Goal: Task Accomplishment & Management: Manage account settings

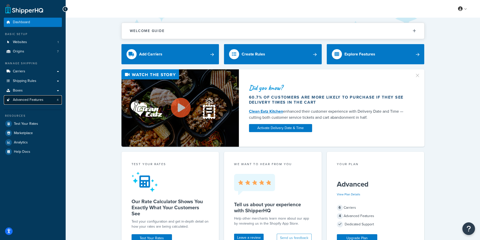
click at [49, 101] on link "Advanced Features 4" at bounding box center [33, 99] width 58 height 9
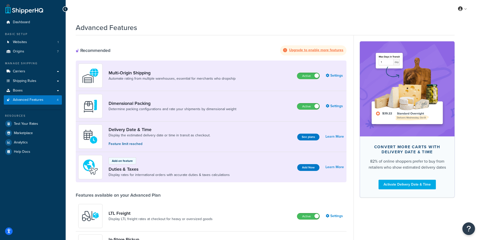
click at [182, 98] on div "Dimensional Packing Determine packing configurations and rate your shipments by…" at bounding box center [159, 106] width 162 height 24
click at [156, 100] on div "Dimensional Packing Determine packing configurations and rate your shipments by…" at bounding box center [159, 106] width 162 height 24
click at [151, 102] on link "Dimensional Packing" at bounding box center [173, 104] width 128 height 6
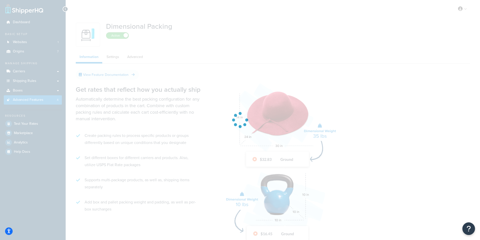
click at [118, 59] on div at bounding box center [240, 120] width 480 height 240
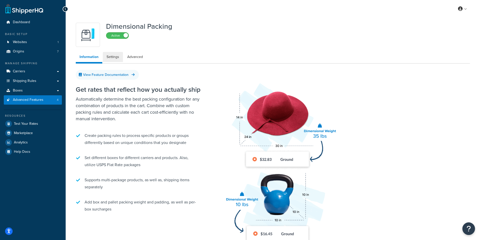
click at [118, 59] on link "Settings" at bounding box center [113, 57] width 20 height 10
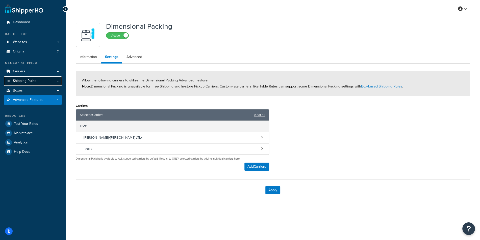
click at [31, 85] on link "Shipping Rules" at bounding box center [33, 80] width 58 height 9
click at [28, 88] on link "Boxes" at bounding box center [33, 90] width 58 height 9
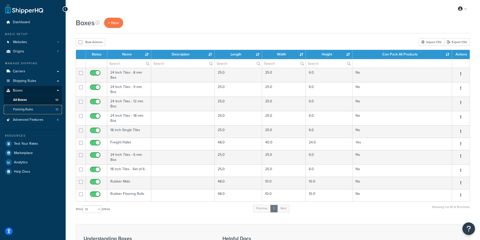
click at [43, 110] on link "Packing Rules 10" at bounding box center [33, 109] width 58 height 9
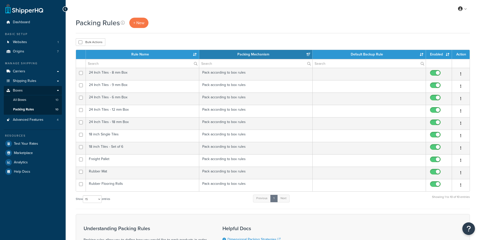
select select "15"
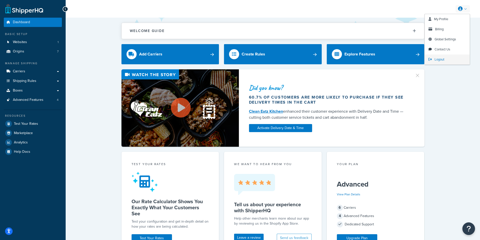
click at [441, 58] on span "Logout" at bounding box center [439, 59] width 10 height 5
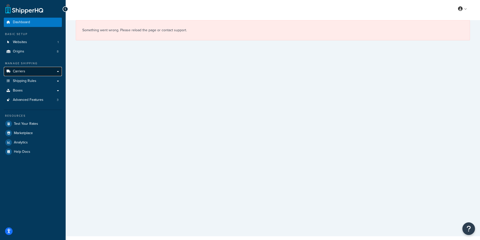
click at [38, 71] on link "Carriers" at bounding box center [33, 71] width 58 height 9
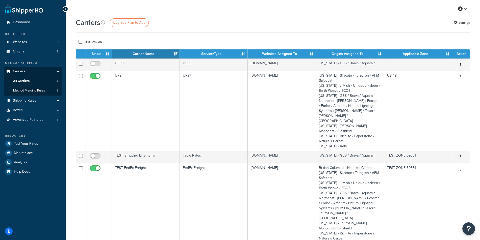
click at [229, 33] on div "Carriers Upgrade Plan to Add Settings" at bounding box center [273, 25] width 394 height 15
click at [43, 40] on link "Websites 1" at bounding box center [33, 42] width 58 height 9
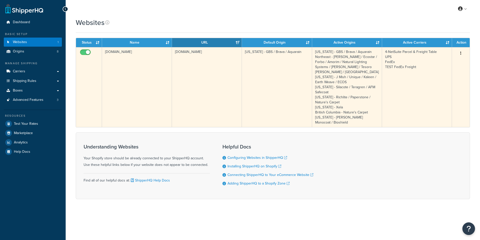
click at [183, 65] on td "[DOMAIN_NAME]" at bounding box center [207, 87] width 70 height 80
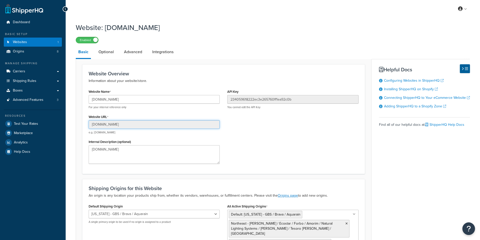
click at [149, 128] on input "2efe0d-3.myshopify.com" at bounding box center [154, 124] width 131 height 9
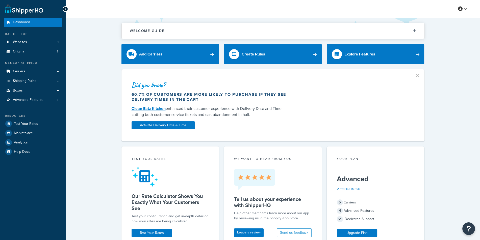
click at [45, 80] on link "Shipping Rules" at bounding box center [33, 80] width 58 height 9
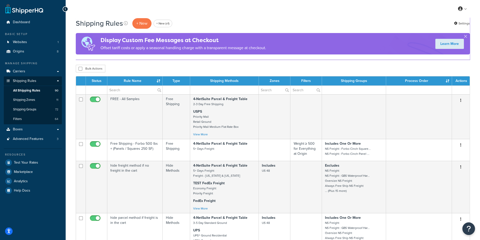
scroll to position [17, 0]
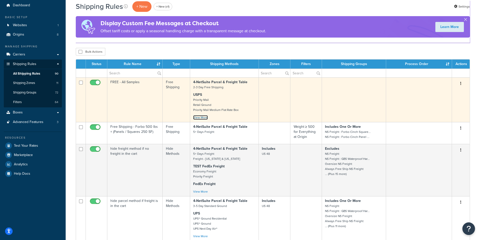
click at [202, 118] on link "View More" at bounding box center [200, 117] width 15 height 5
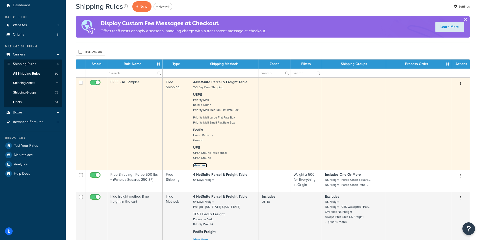
scroll to position [422, 0]
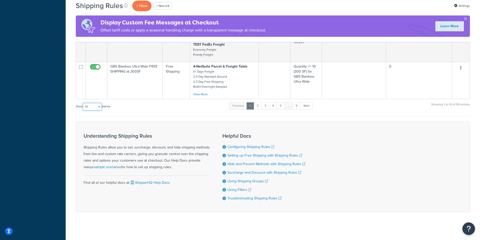
select select "1000"
click option "1000" at bounding box center [0, 0] width 0 height 0
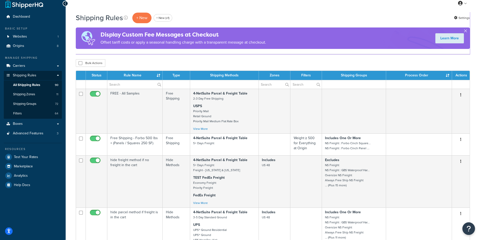
scroll to position [0, 0]
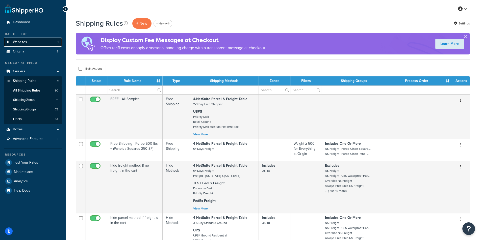
click at [32, 45] on link "Websites 1" at bounding box center [33, 42] width 58 height 9
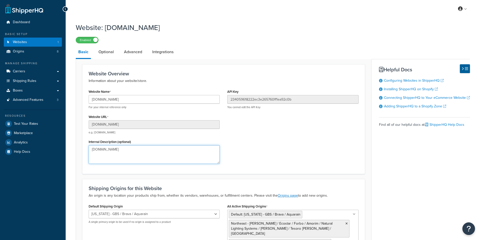
click at [161, 148] on textarea "[DOMAIN_NAME]" at bounding box center [154, 154] width 131 height 19
